Goal: Task Accomplishment & Management: Complete application form

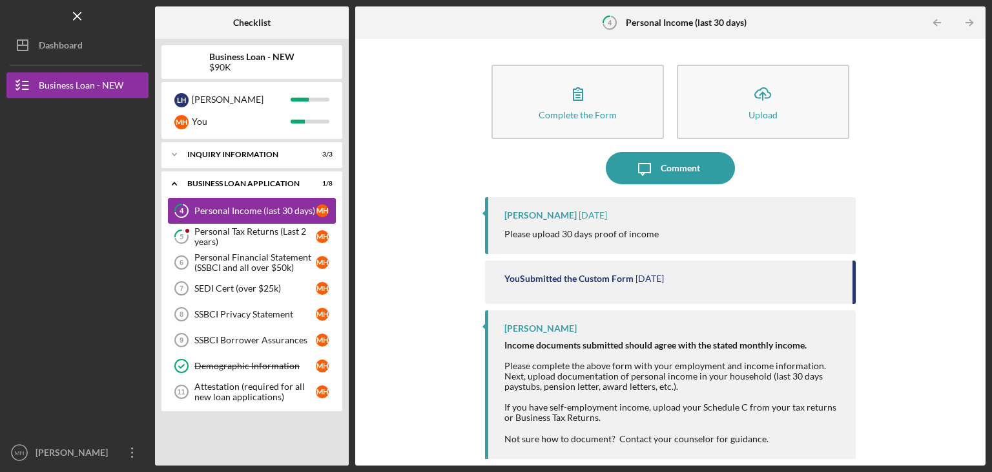
click at [276, 210] on div "Personal Income (last 30 days)" at bounding box center [254, 210] width 121 height 10
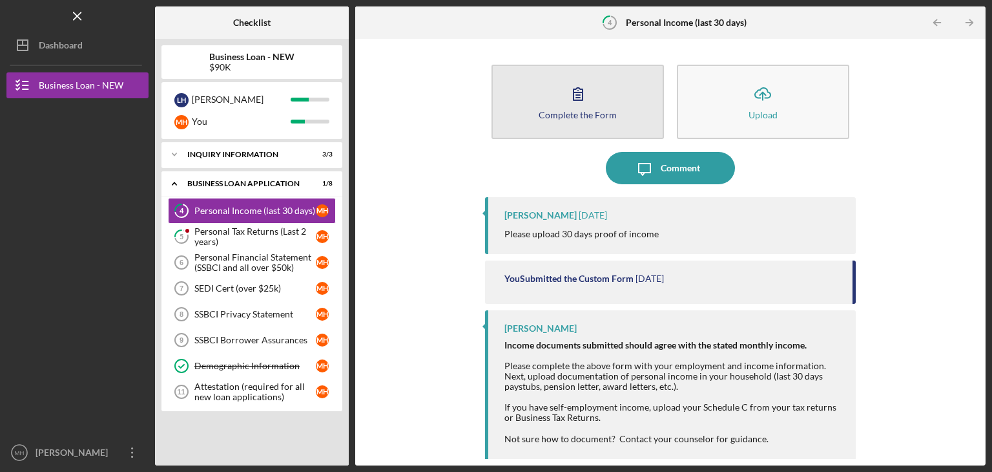
click at [596, 122] on button "Complete the Form Form" at bounding box center [578, 102] width 172 height 74
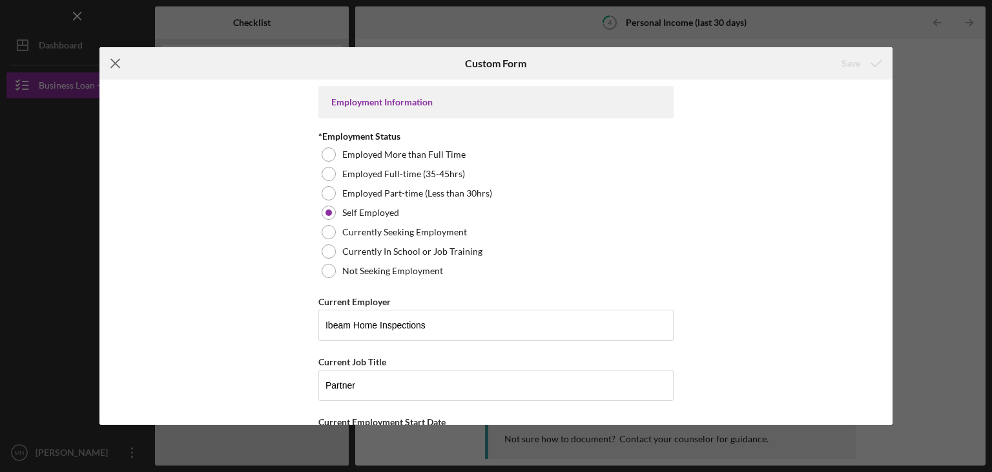
click at [114, 60] on icon "Icon/Menu Close" at bounding box center [115, 63] width 32 height 32
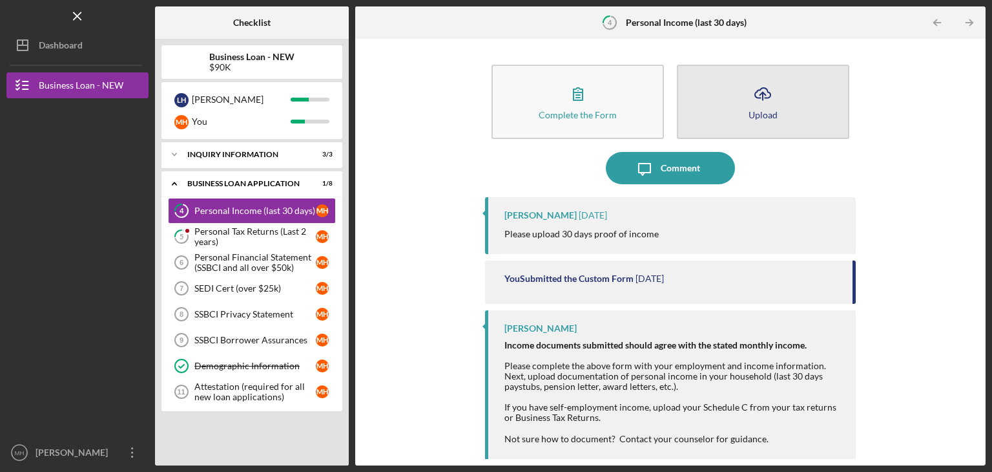
click at [775, 84] on icon "Icon/Upload" at bounding box center [763, 94] width 32 height 32
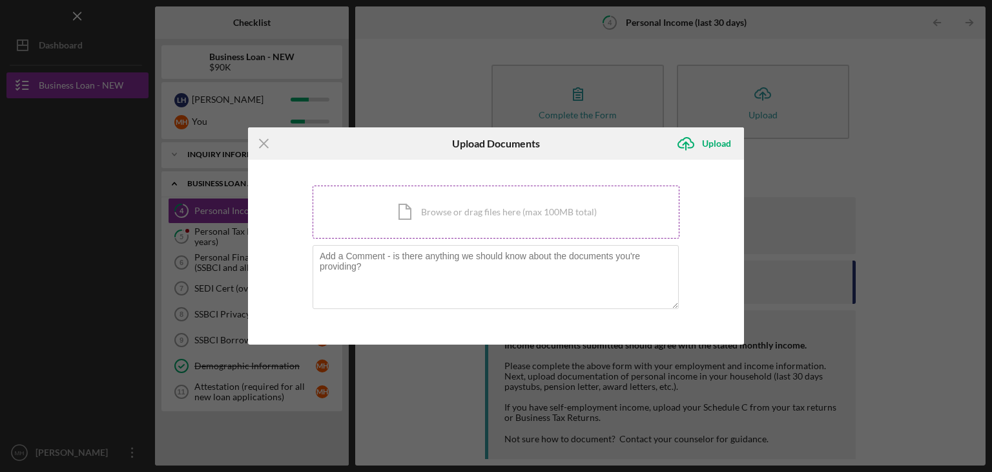
click at [425, 203] on div "Icon/Document Browse or drag files here (max 100MB total) Tap to choose files o…" at bounding box center [496, 211] width 367 height 53
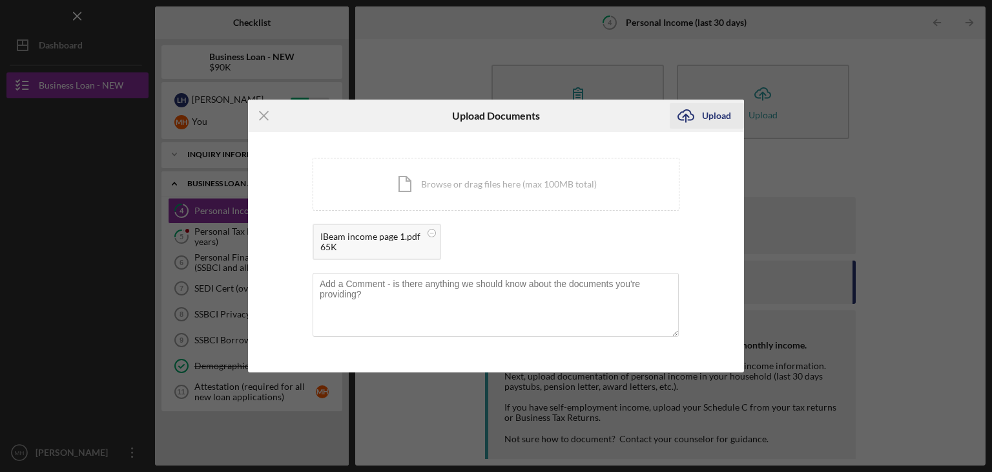
click at [707, 116] on div "Upload" at bounding box center [716, 116] width 29 height 26
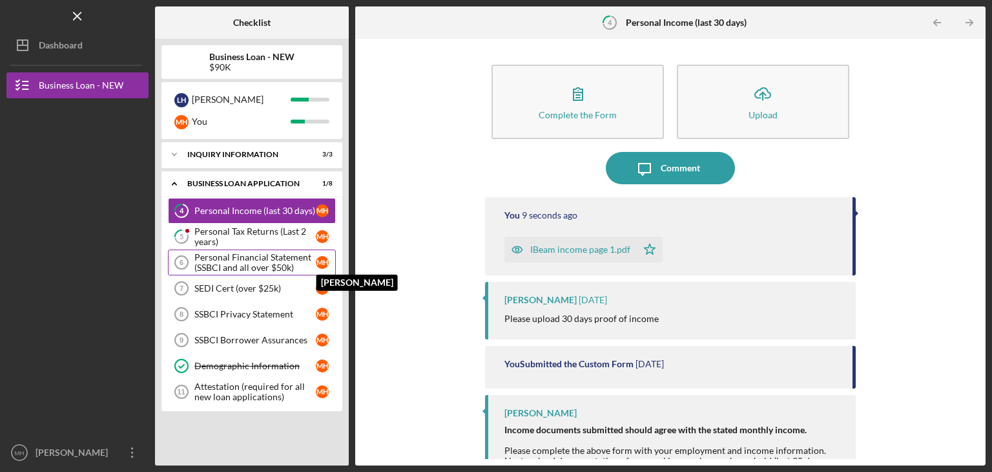
click at [321, 264] on div "M H" at bounding box center [322, 262] width 13 height 13
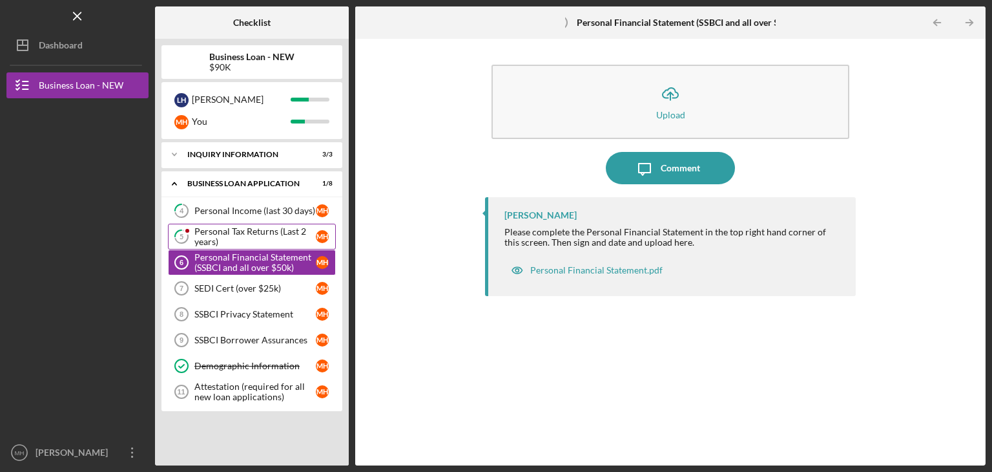
click at [268, 229] on div "Personal Tax Returns (Last 2 years)" at bounding box center [254, 236] width 121 height 21
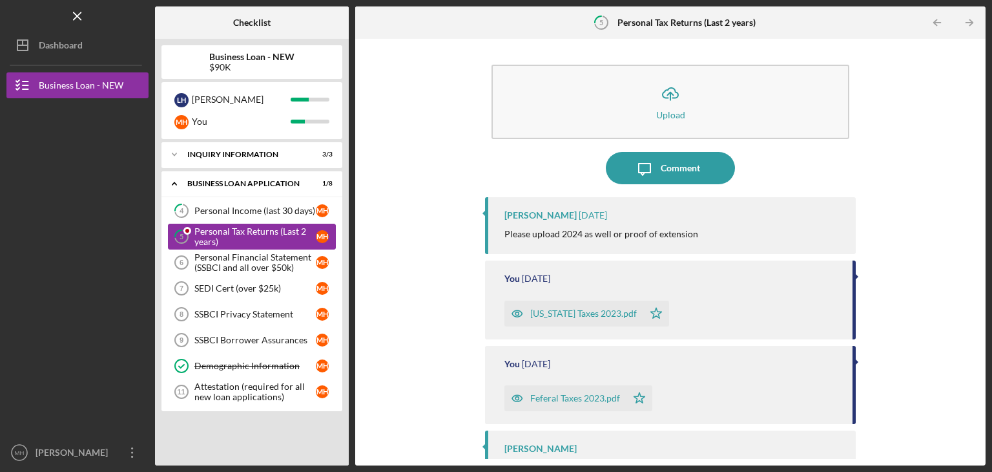
scroll to position [28, 0]
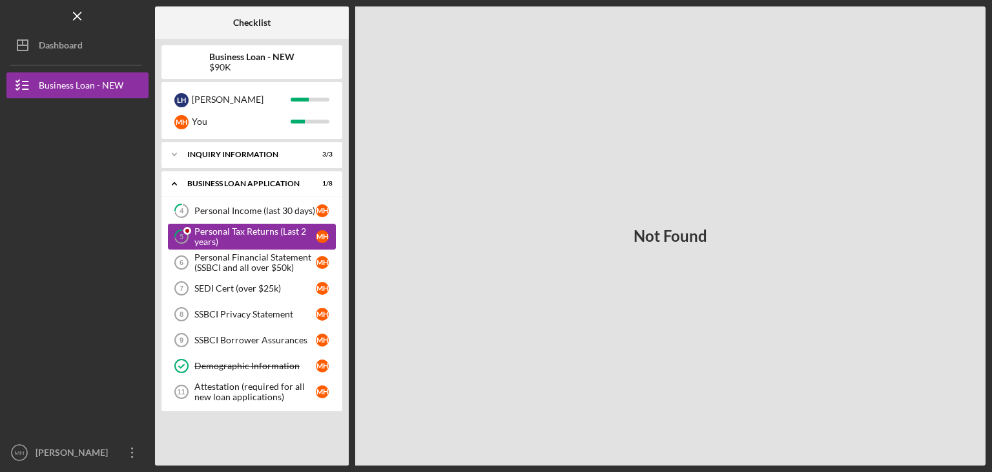
click at [262, 242] on div "Personal Tax Returns (Last 2 years)" at bounding box center [254, 236] width 121 height 21
click at [256, 221] on link "4 Personal Income (last 30 days) M H" at bounding box center [252, 211] width 168 height 26
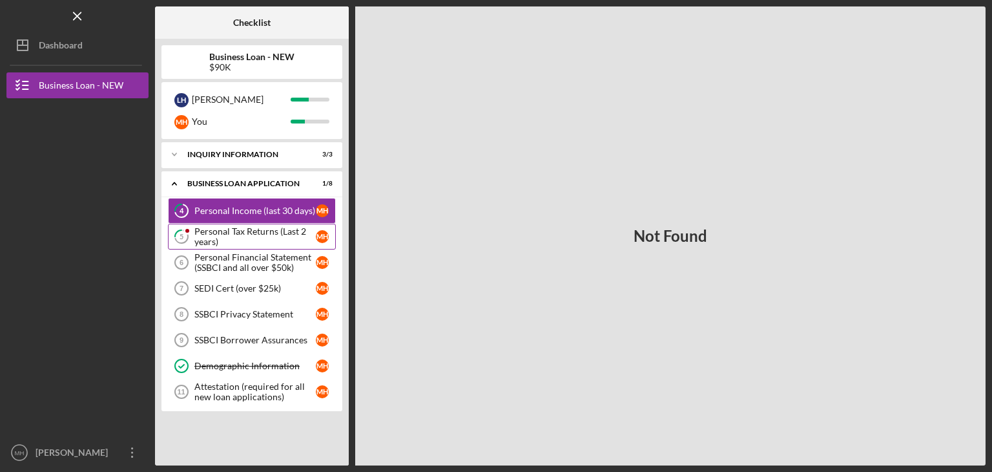
click at [230, 246] on link "5 Personal Tax Returns (Last 2 years) M H" at bounding box center [252, 237] width 168 height 26
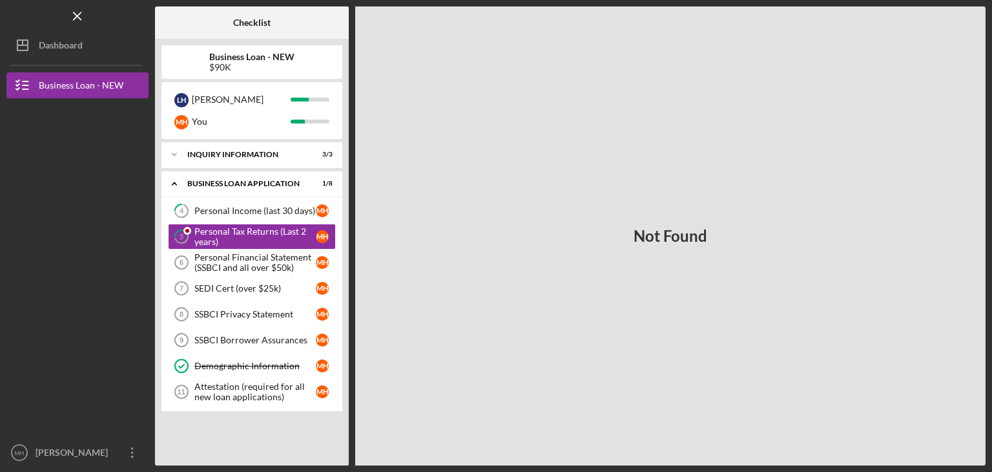
click at [497, 262] on div "Not Found" at bounding box center [670, 235] width 631 height 459
click at [266, 218] on link "4 Personal Income (last 30 days) M H" at bounding box center [252, 211] width 168 height 26
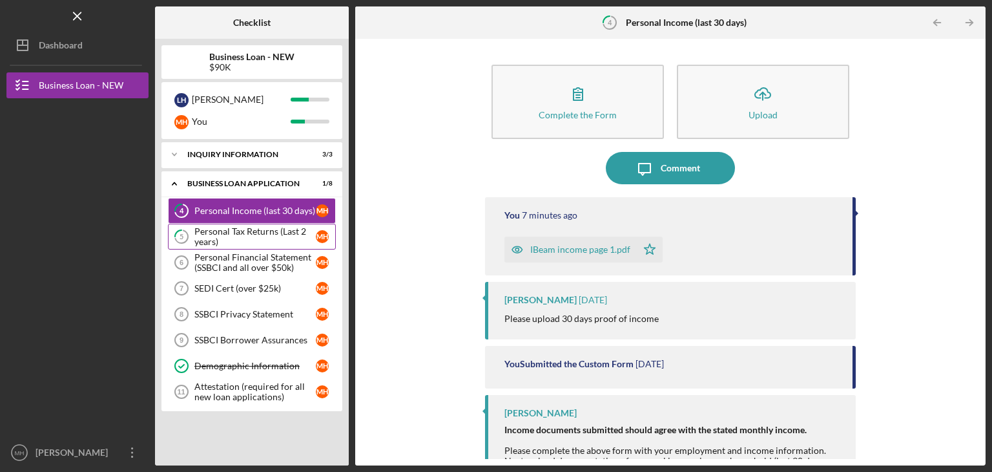
click at [276, 238] on div "Personal Tax Returns (Last 2 years)" at bounding box center [254, 236] width 121 height 21
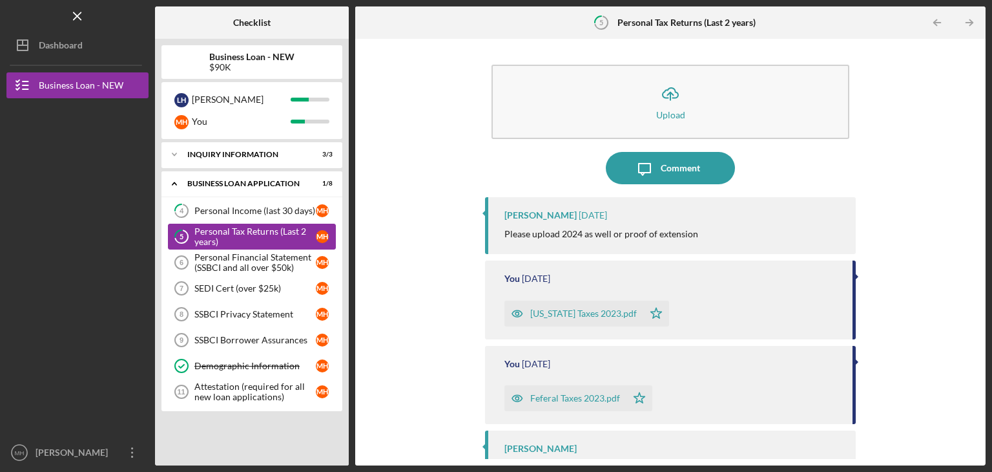
scroll to position [28, 0]
